Goal: Task Accomplishment & Management: Use online tool/utility

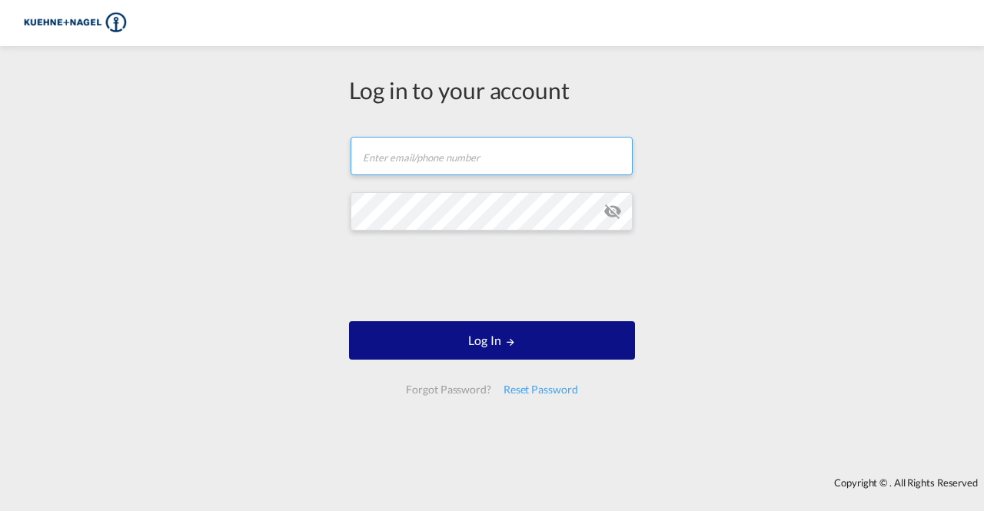
click at [416, 155] on input "text" at bounding box center [492, 156] width 282 height 38
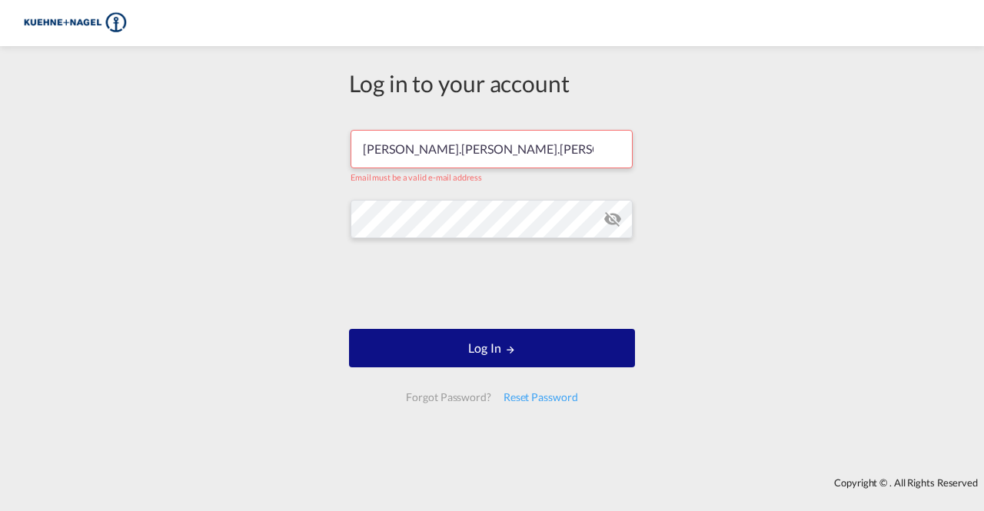
click at [414, 149] on input "[PERSON_NAME].[PERSON_NAME].[PERSON_NAME]" at bounding box center [492, 149] width 282 height 38
paste input "[PERSON_NAME][EMAIL_ADDRESS][PERSON_NAME][DOMAIN_NAME]"
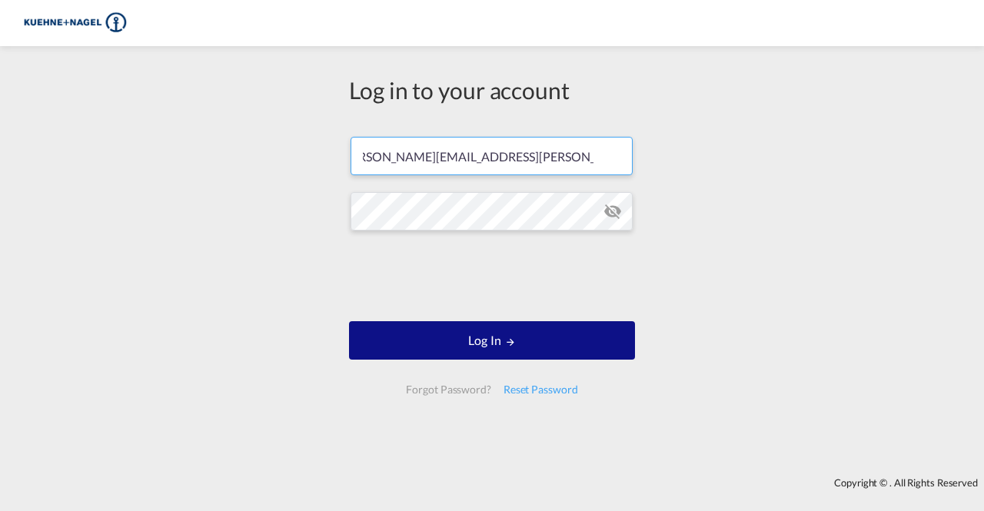
type input "[PERSON_NAME][EMAIL_ADDRESS][PERSON_NAME][DOMAIN_NAME]"
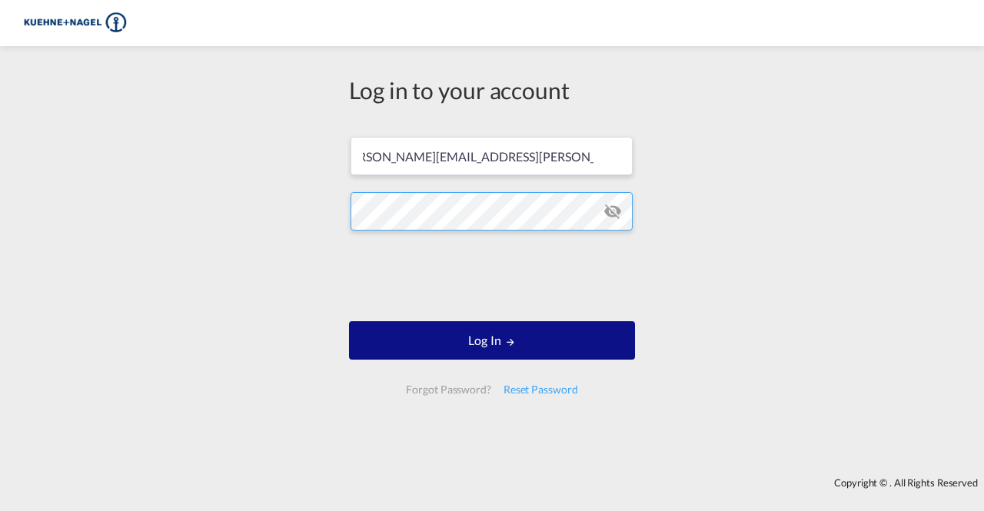
scroll to position [0, 0]
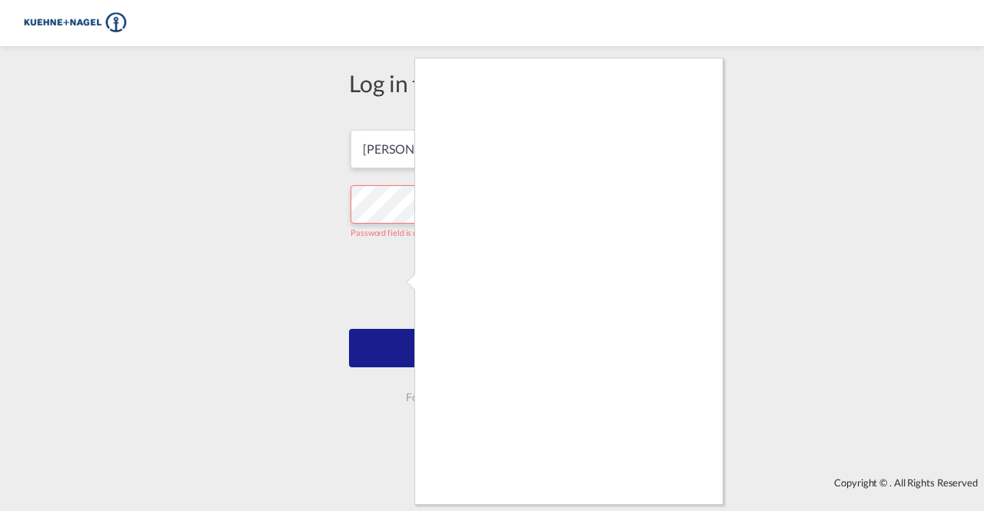
click at [409, 211] on div at bounding box center [492, 255] width 984 height 511
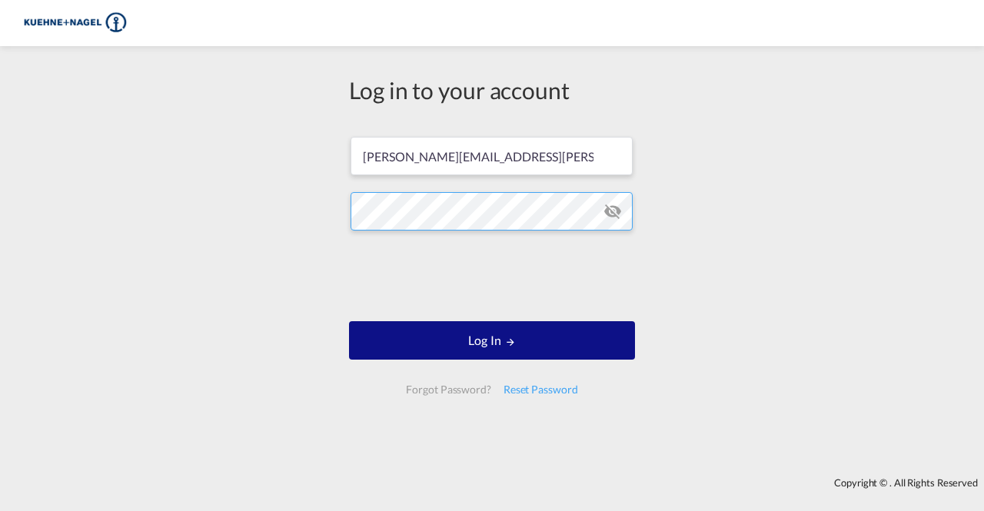
click at [349, 321] on button "Log In" at bounding box center [492, 340] width 286 height 38
